Goal: Find specific page/section: Find specific page/section

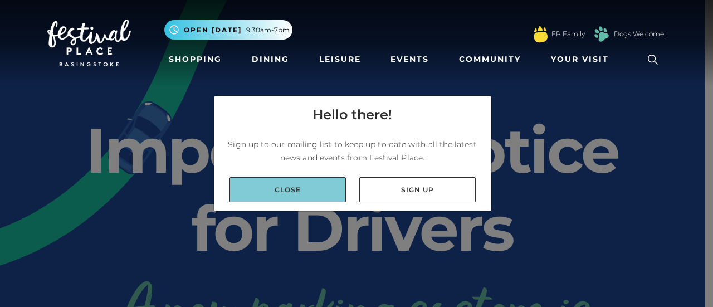
click at [300, 195] on link "Close" at bounding box center [288, 189] width 116 height 25
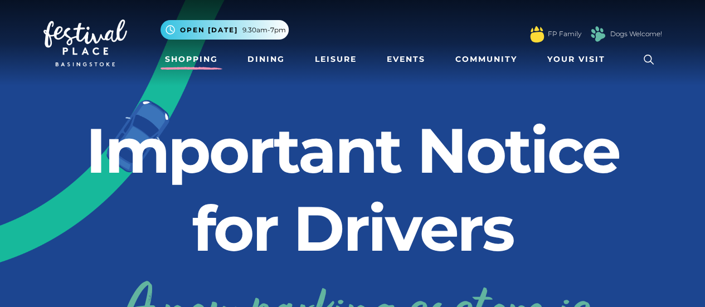
click at [194, 61] on link "Shopping" at bounding box center [192, 59] width 62 height 21
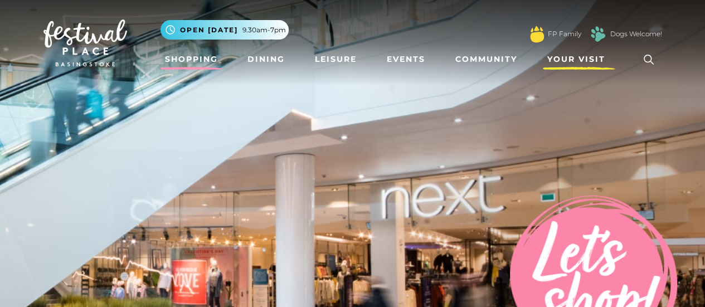
click at [562, 56] on span "Your Visit" at bounding box center [576, 60] width 58 height 12
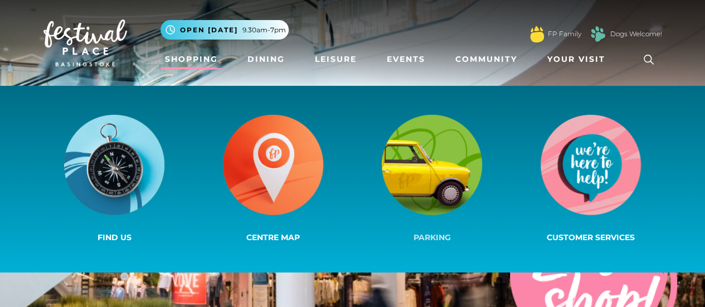
click at [445, 166] on img at bounding box center [432, 165] width 100 height 100
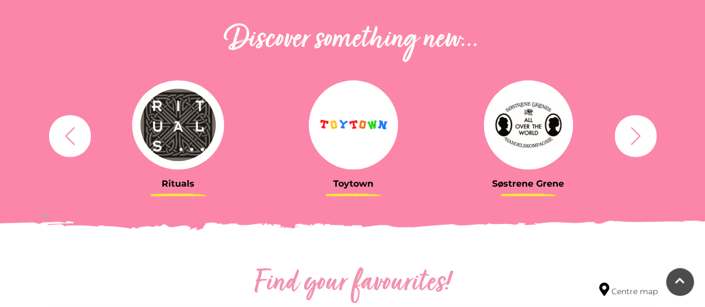
scroll to position [233, 0]
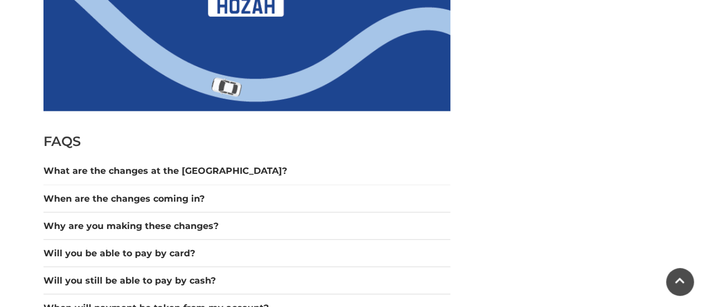
scroll to position [892, 0]
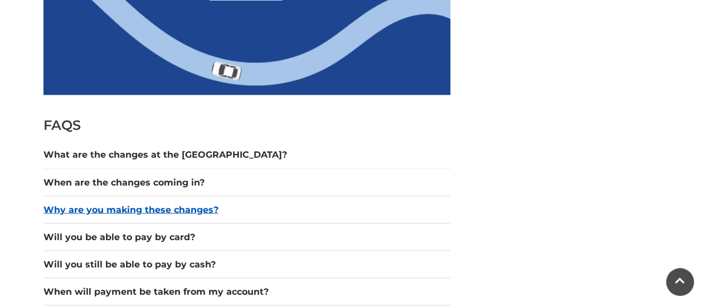
click at [157, 210] on button "Why are you making these changes?" at bounding box center [246, 209] width 407 height 13
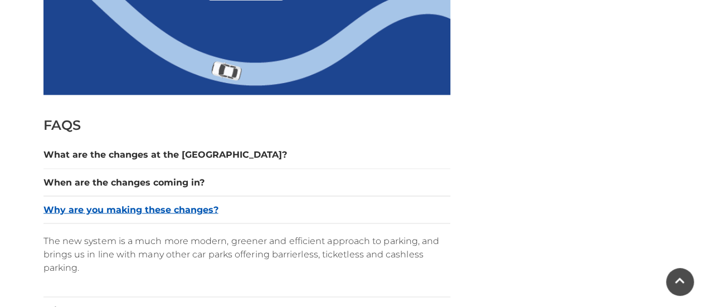
click at [157, 210] on button "Why are you making these changes?" at bounding box center [246, 209] width 407 height 13
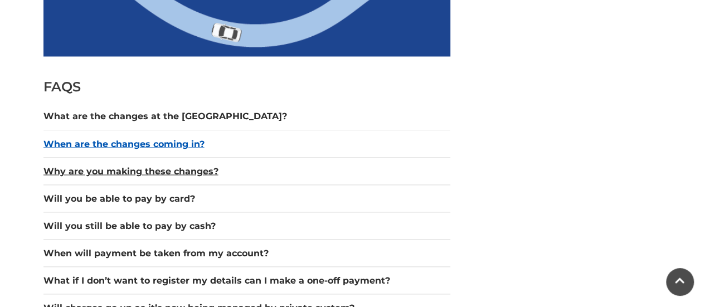
scroll to position [947, 0]
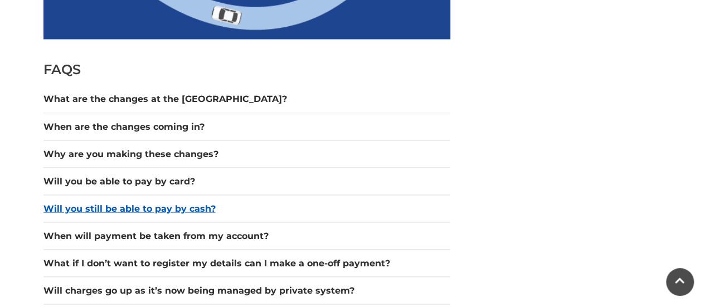
click at [187, 205] on button "Will you still be able to pay by cash?" at bounding box center [246, 208] width 407 height 13
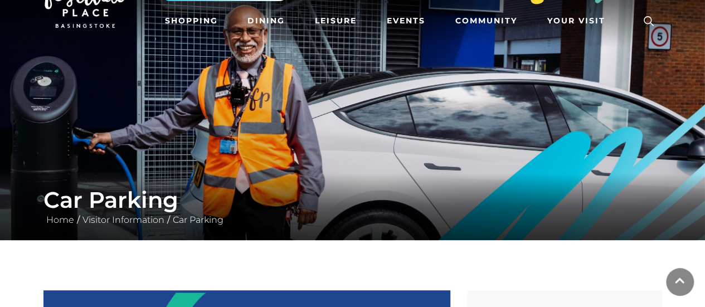
scroll to position [0, 0]
